Goal: Information Seeking & Learning: Learn about a topic

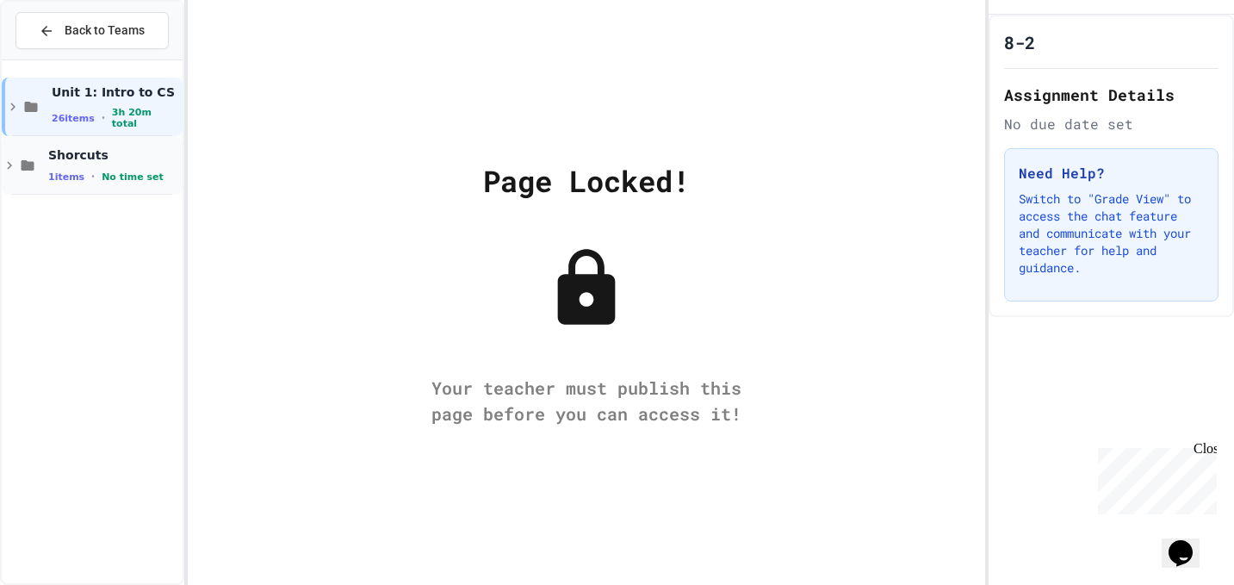
click at [124, 179] on span "No time set" at bounding box center [133, 176] width 62 height 11
click at [5, 177] on div "Shorcuts 1 items • No time set" at bounding box center [92, 165] width 181 height 59
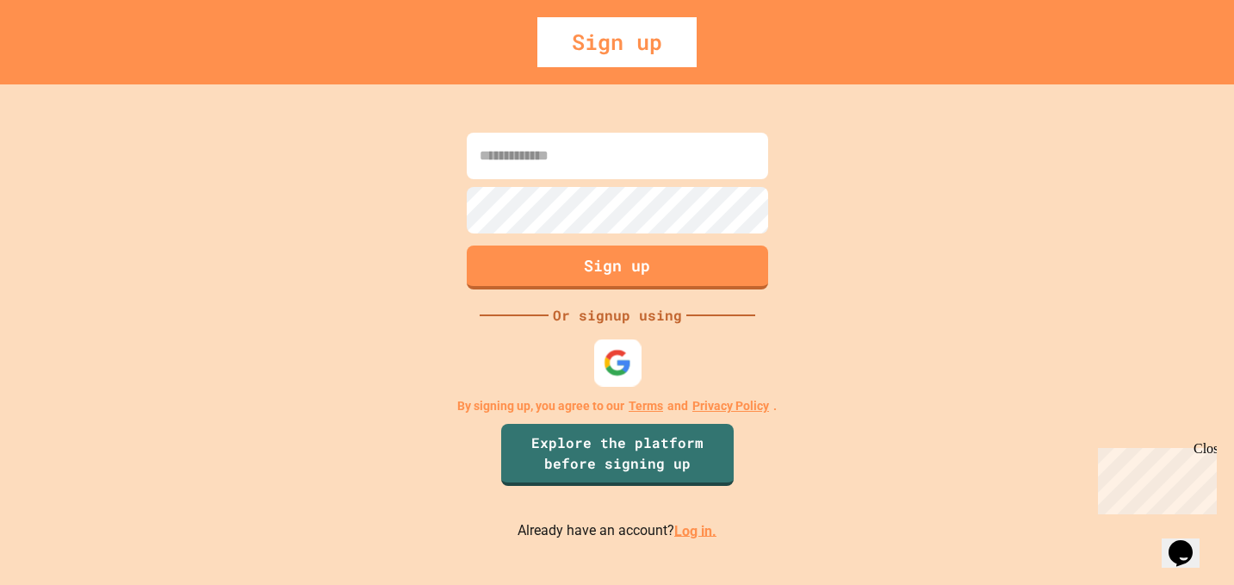
click at [616, 363] on img at bounding box center [617, 362] width 28 height 28
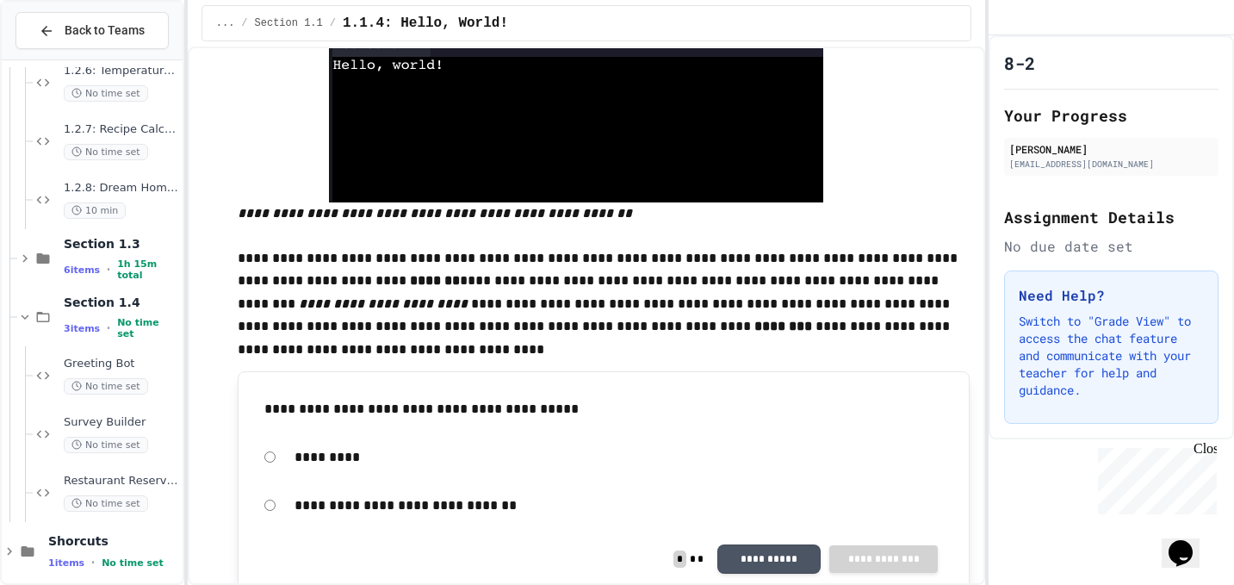
scroll to position [975, 0]
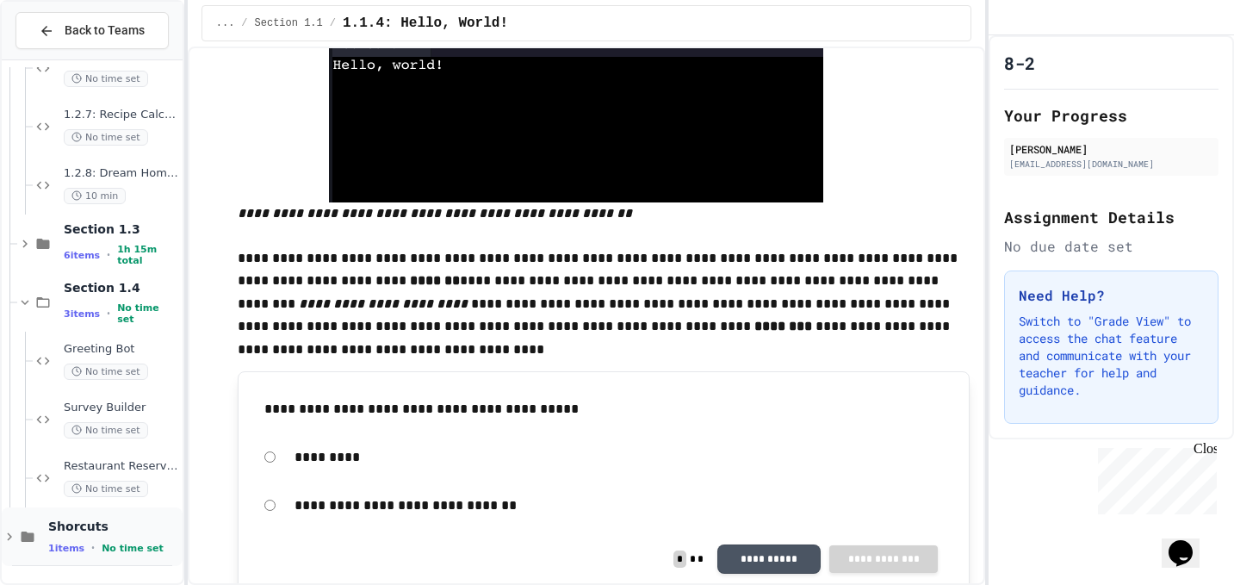
click at [9, 541] on icon at bounding box center [9, 536] width 15 height 15
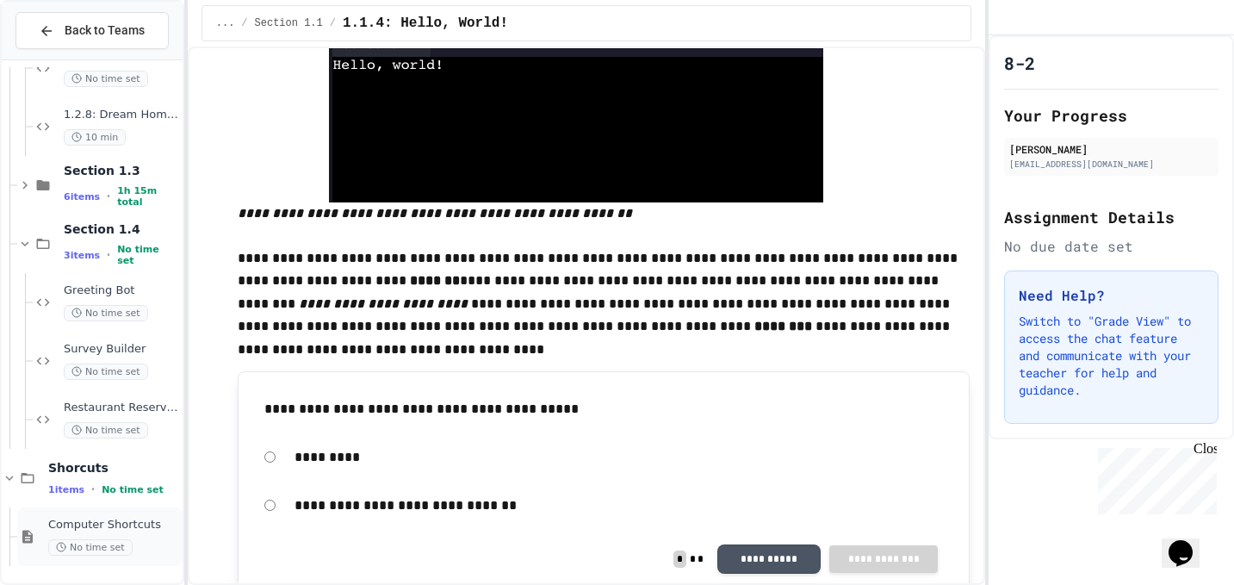
click at [54, 533] on div "Computer Shortcuts No time set" at bounding box center [113, 536] width 131 height 38
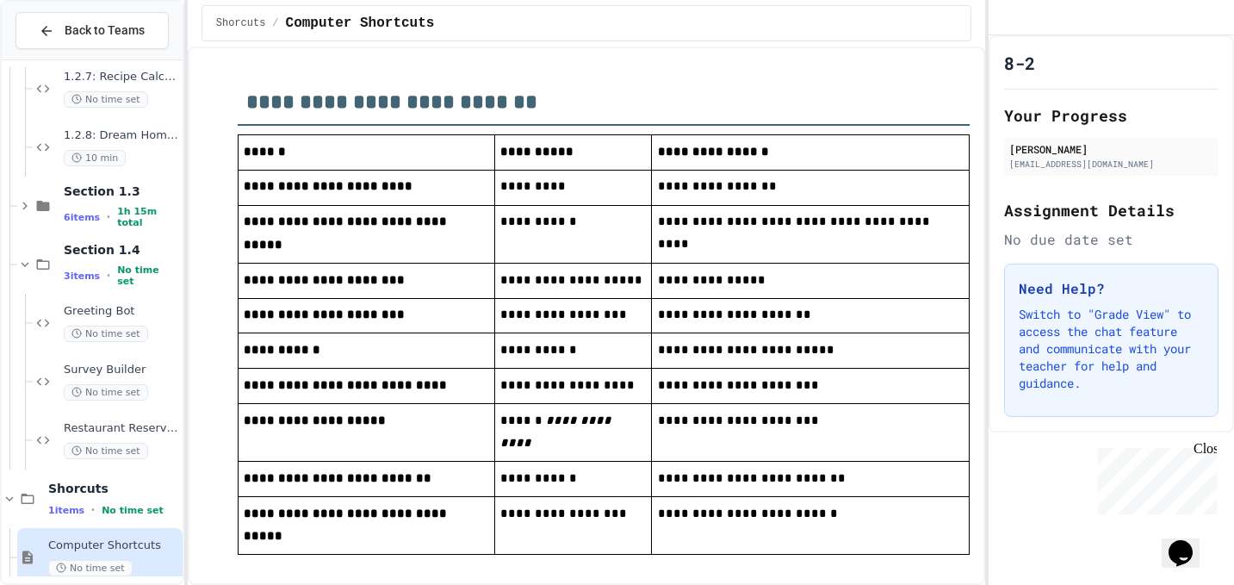
scroll to position [189, 0]
